Goal: Task Accomplishment & Management: Use online tool/utility

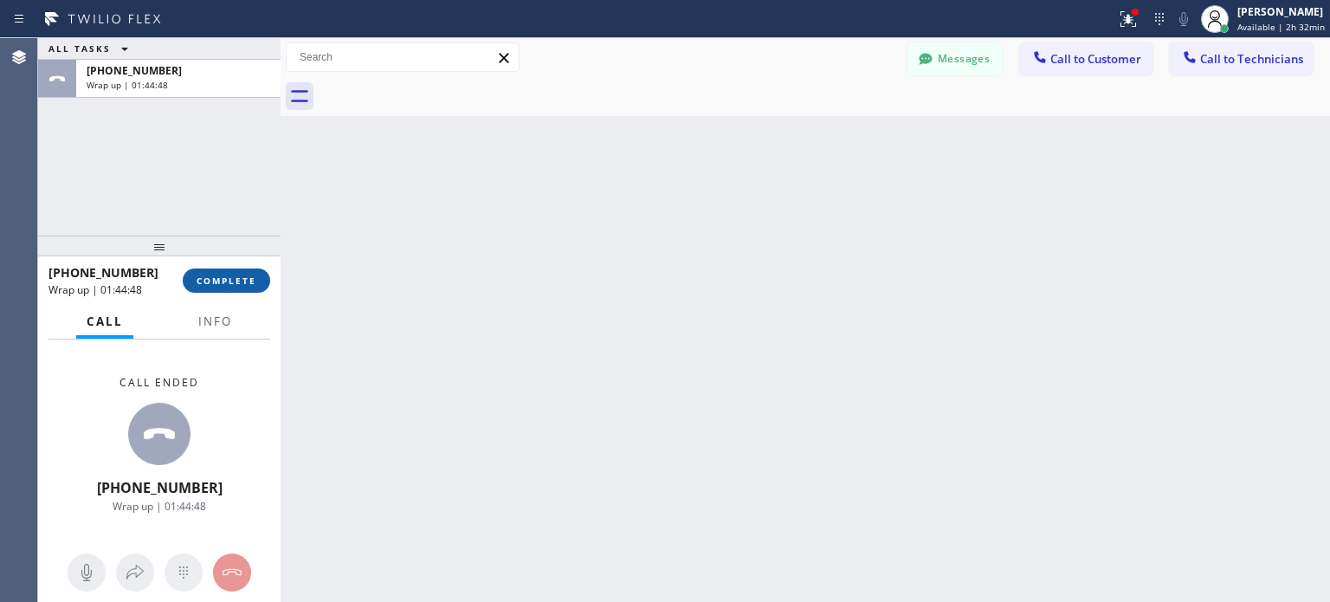
click at [235, 268] on button "COMPLETE" at bounding box center [226, 280] width 87 height 24
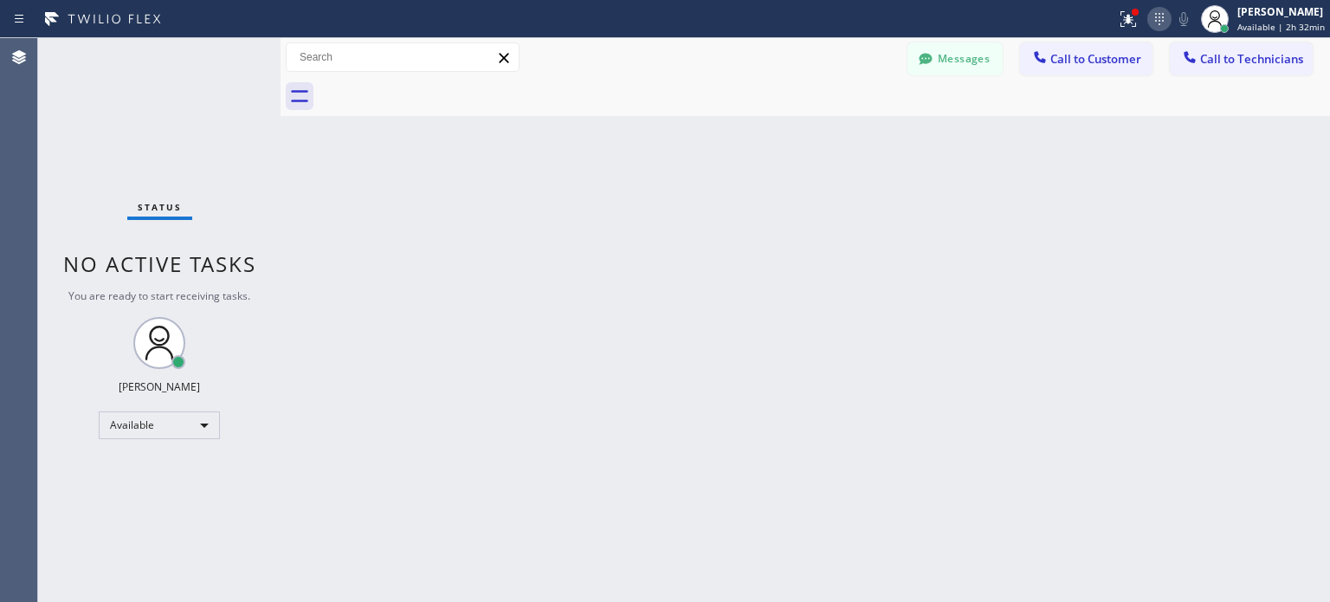
click at [1163, 11] on icon at bounding box center [1159, 19] width 21 height 21
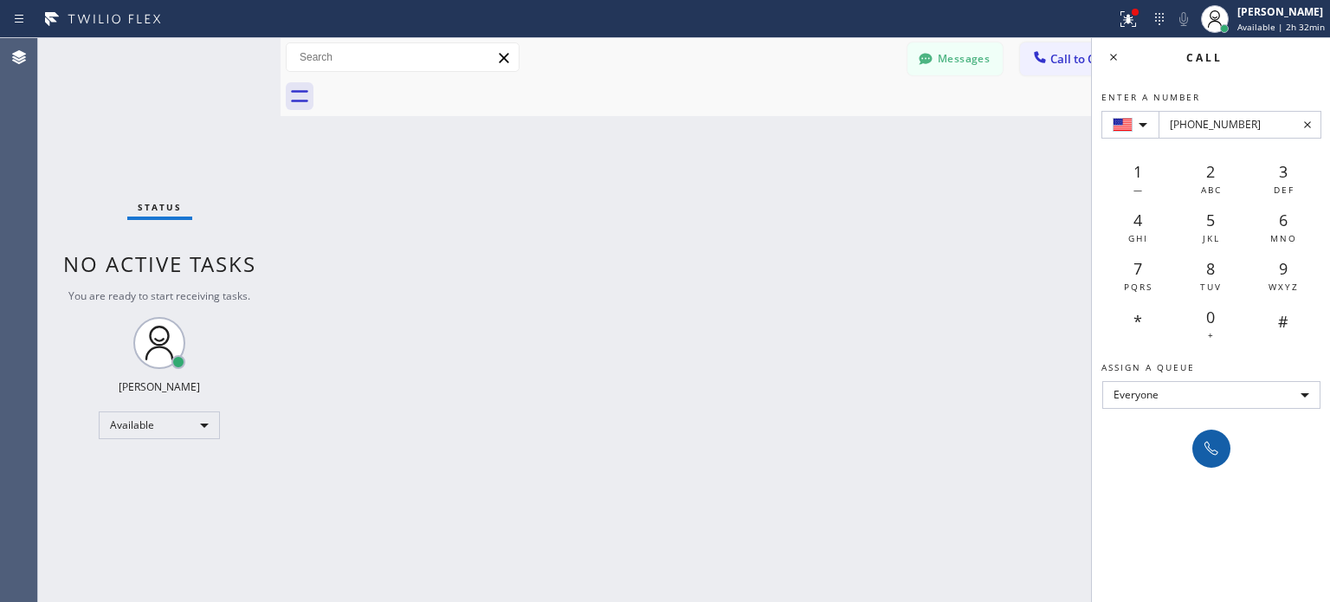
type input "[PHONE_NUMBER]"
click at [1194, 454] on button at bounding box center [1211, 448] width 38 height 38
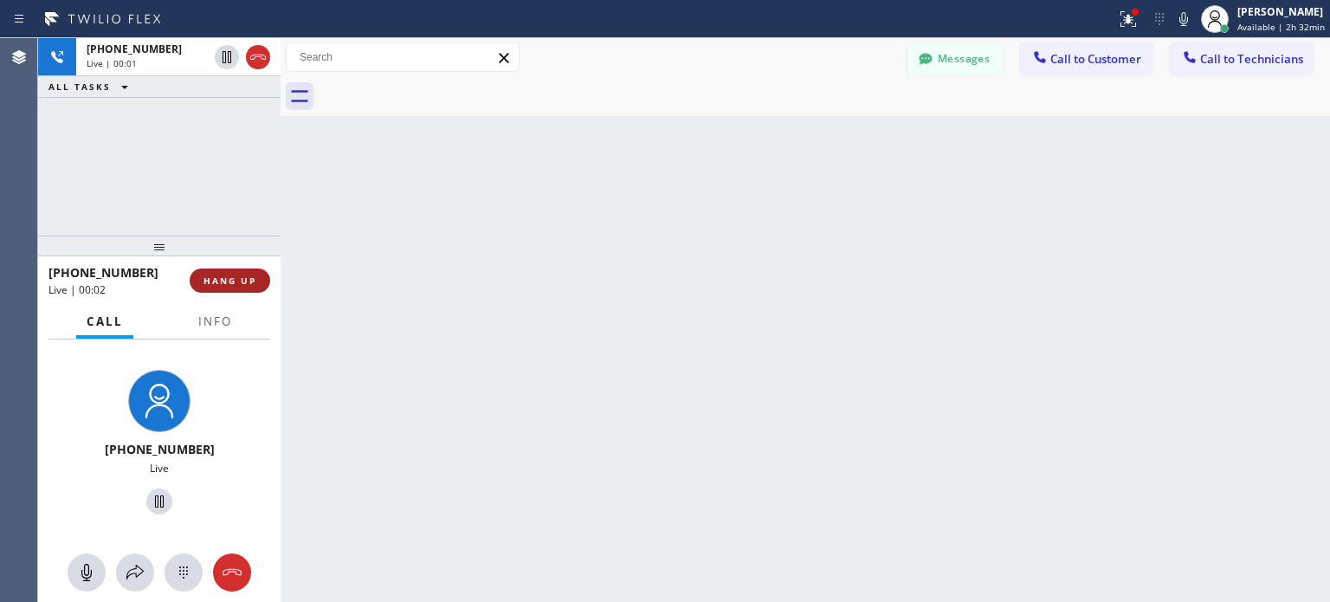
click at [246, 270] on button "HANG UP" at bounding box center [230, 280] width 81 height 24
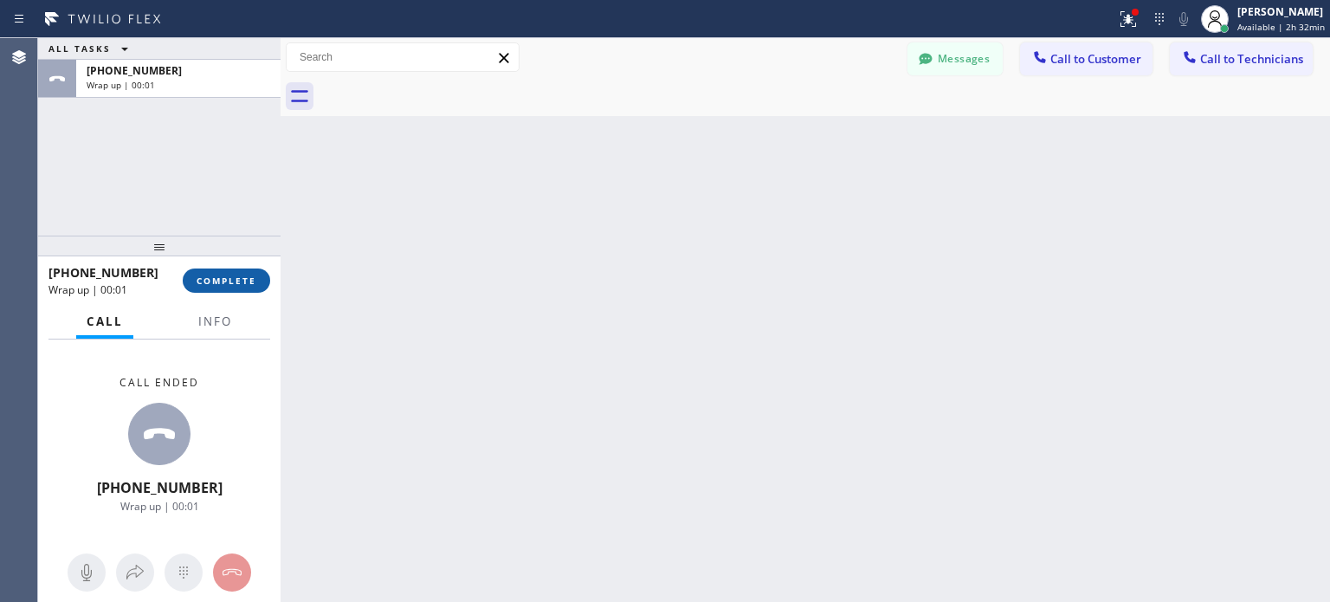
click at [242, 277] on span "COMPLETE" at bounding box center [227, 280] width 60 height 12
